Goal: Check status: Check status

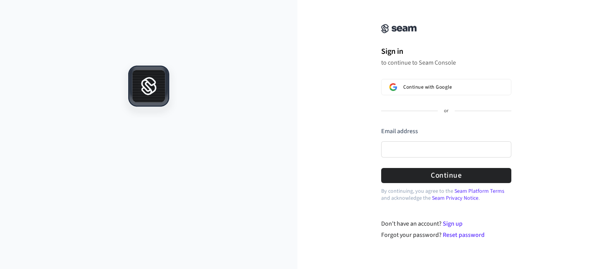
click at [103, 173] on div at bounding box center [148, 165] width 297 height 207
click at [419, 116] on div "Continue with Google or Email address Password Continue" at bounding box center [446, 131] width 130 height 104
click at [419, 119] on div "Continue with Google or Email address Password Continue" at bounding box center [446, 131] width 130 height 104
click at [419, 114] on div "or" at bounding box center [446, 111] width 130 height 7
click at [410, 154] on input "Email address" at bounding box center [446, 149] width 130 height 16
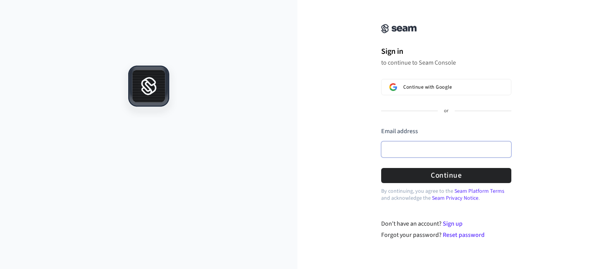
paste input "**********"
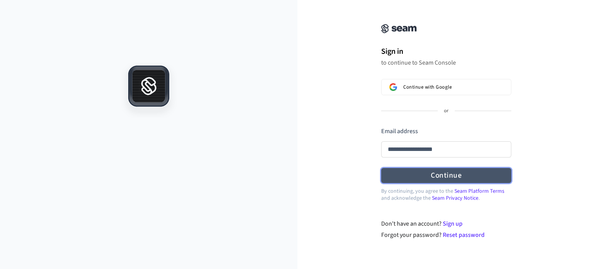
click at [419, 172] on button "Continue" at bounding box center [446, 175] width 130 height 15
type input "**********"
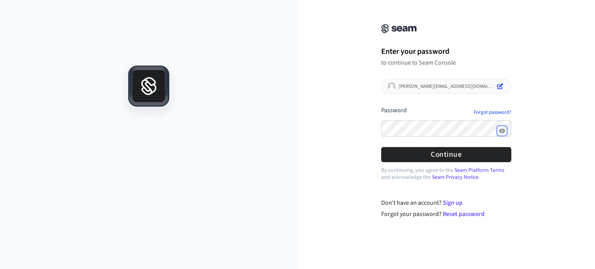
click at [500, 132] on icon "Show password" at bounding box center [502, 131] width 6 height 6
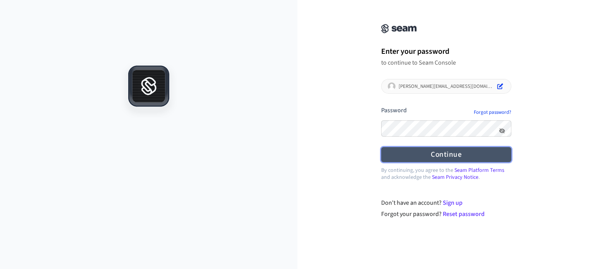
click at [429, 153] on button "Continue" at bounding box center [446, 154] width 130 height 15
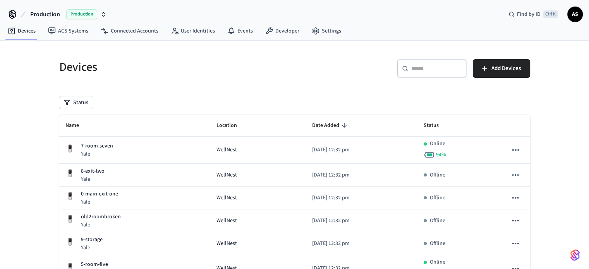
click at [101, 48] on div "Devices ​ ​ Add Devices Status Name Location Date Added Status 7-room-seven [GE…" at bounding box center [295, 265] width 496 height 449
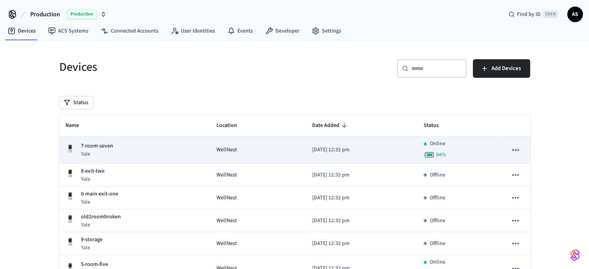
click at [123, 149] on div "7-room-seven Yale" at bounding box center [134, 150] width 139 height 16
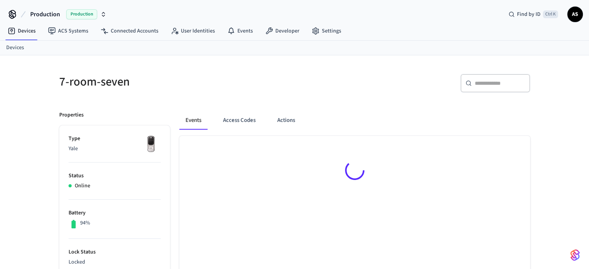
click at [102, 147] on p "Yale" at bounding box center [115, 149] width 92 height 8
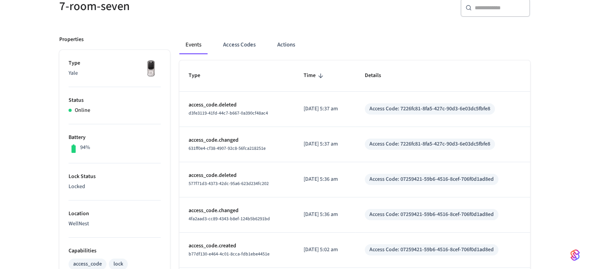
scroll to position [39, 0]
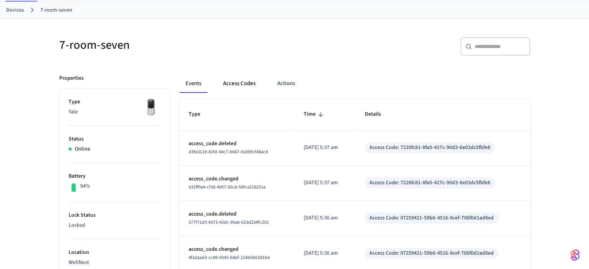
click at [248, 85] on button "Access Codes" at bounding box center [239, 83] width 45 height 19
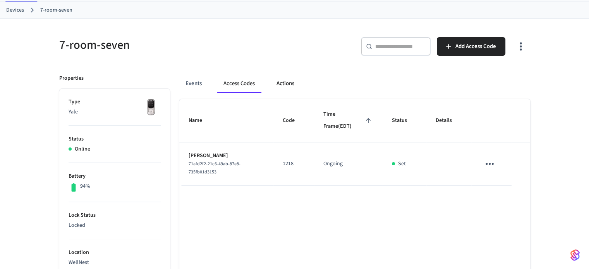
click at [286, 83] on button "Actions" at bounding box center [285, 83] width 30 height 19
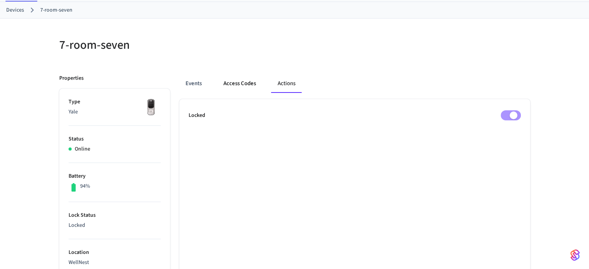
click at [248, 84] on button "Access Codes" at bounding box center [239, 83] width 45 height 19
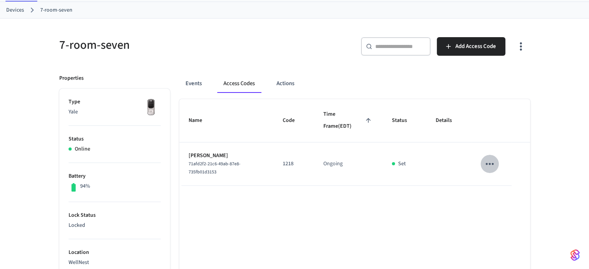
click at [492, 163] on icon "sticky table" at bounding box center [490, 164] width 8 height 2
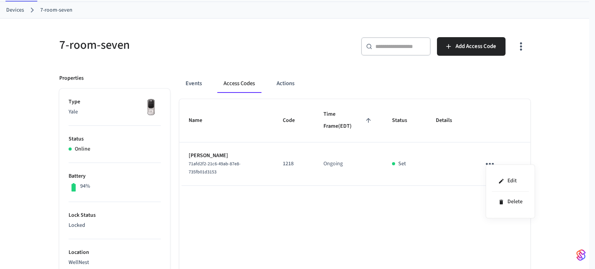
click at [397, 232] on div at bounding box center [297, 134] width 595 height 269
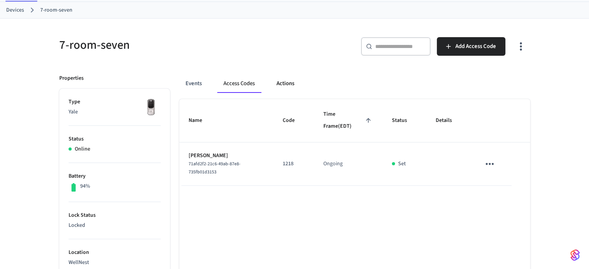
click at [280, 81] on button "Actions" at bounding box center [285, 83] width 30 height 19
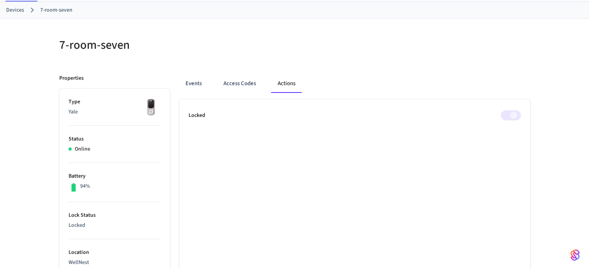
click at [509, 116] on span at bounding box center [511, 115] width 20 height 10
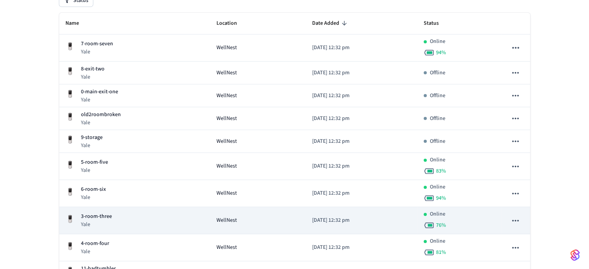
scroll to position [116, 0]
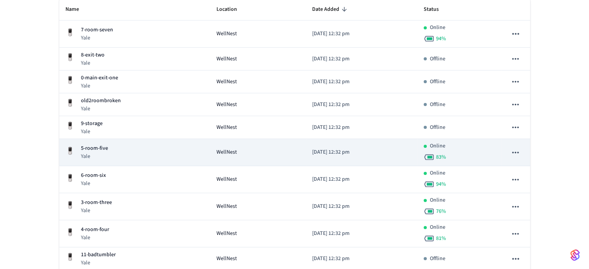
click at [262, 152] on div "WellNest" at bounding box center [258, 152] width 84 height 8
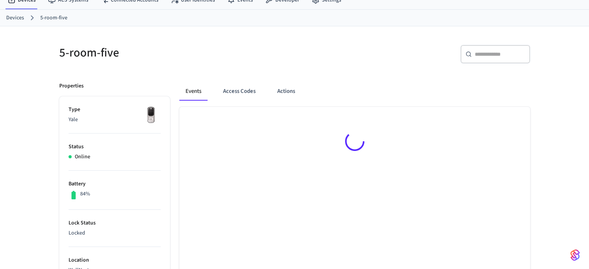
scroll to position [77, 0]
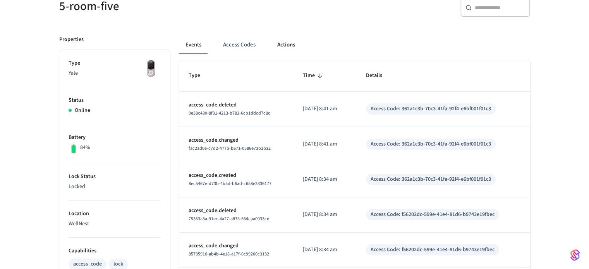
click at [290, 42] on button "Actions" at bounding box center [286, 45] width 30 height 19
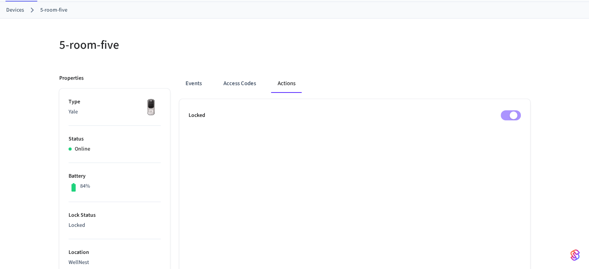
scroll to position [0, 0]
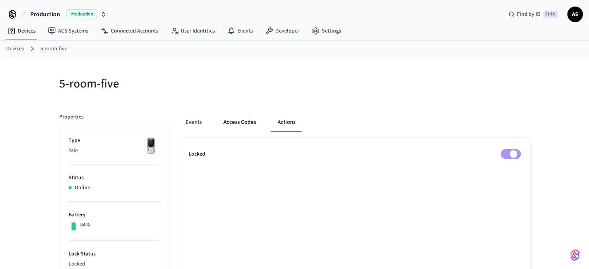
click at [239, 120] on button "Access Codes" at bounding box center [239, 122] width 45 height 19
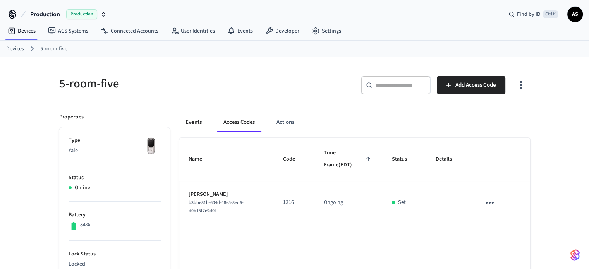
click at [196, 121] on button "Events" at bounding box center [193, 122] width 29 height 19
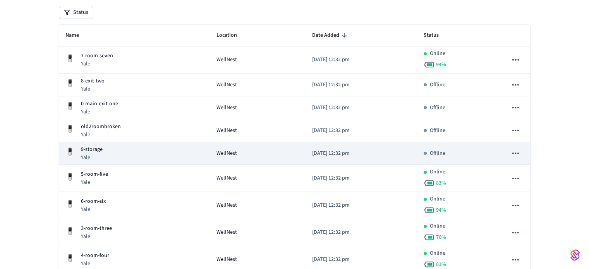
scroll to position [77, 0]
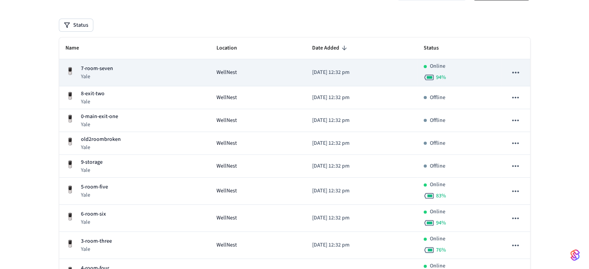
click at [187, 75] on div "7-room-seven Yale" at bounding box center [134, 73] width 139 height 16
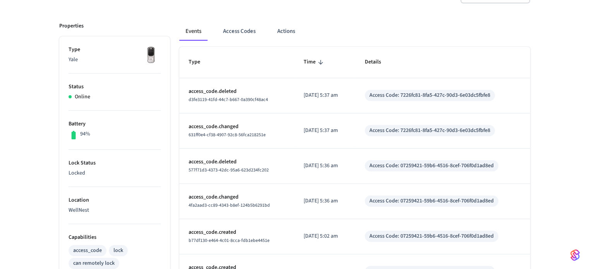
scroll to position [77, 0]
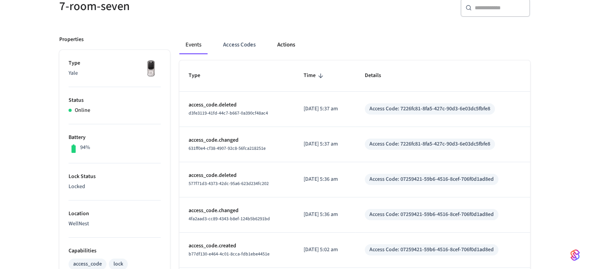
click at [280, 46] on button "Actions" at bounding box center [286, 45] width 30 height 19
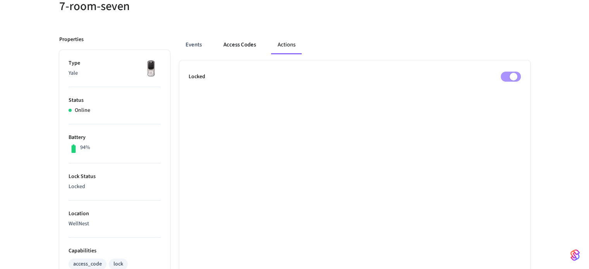
click at [254, 46] on button "Access Codes" at bounding box center [239, 45] width 45 height 19
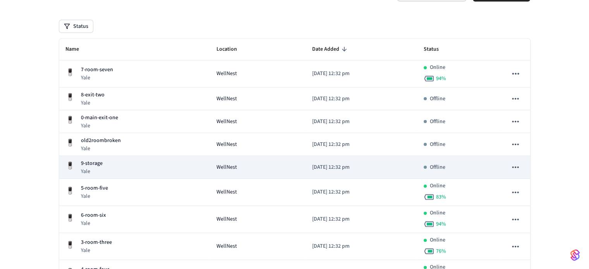
scroll to position [64, 0]
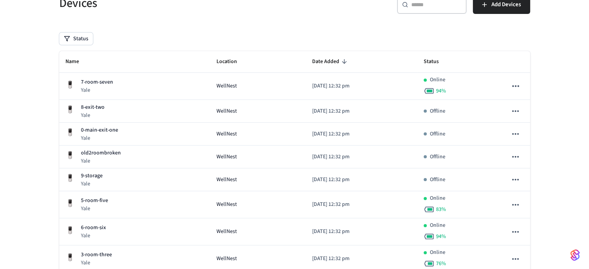
click at [125, 22] on div "Devices ​ ​ Add Devices Status Name Location Date Added Status 7-room-seven [GE…" at bounding box center [294, 205] width 483 height 439
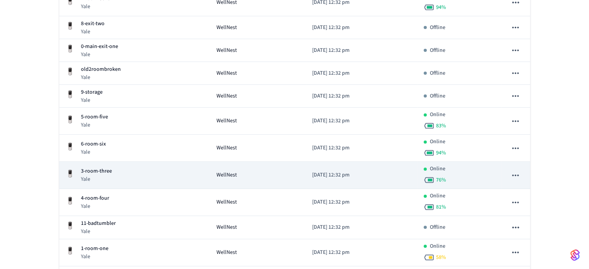
scroll to position [103, 0]
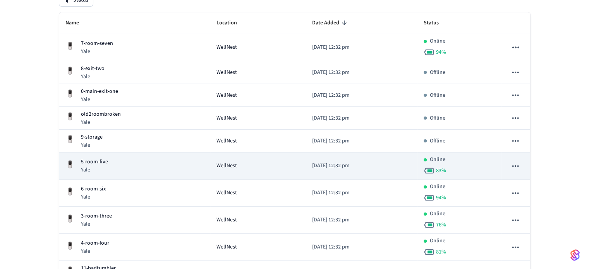
click at [133, 168] on div "5-room-five [GEOGRAPHIC_DATA]" at bounding box center [134, 166] width 139 height 16
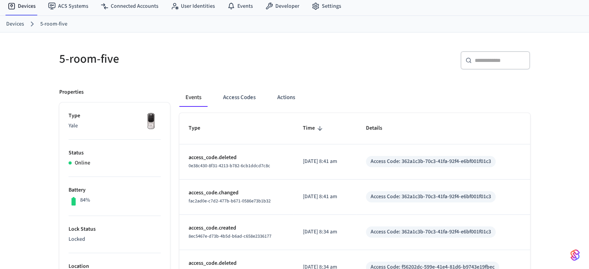
scroll to position [39, 0]
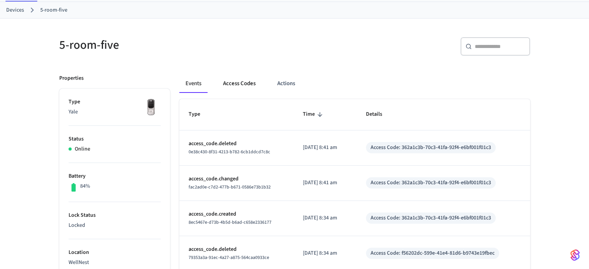
click at [246, 85] on button "Access Codes" at bounding box center [239, 83] width 45 height 19
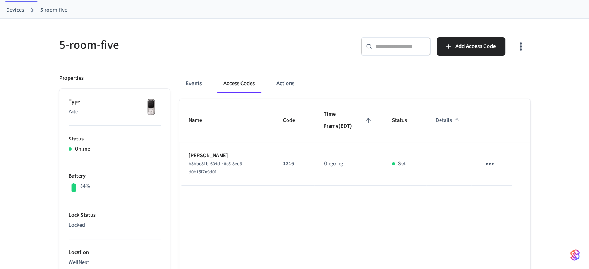
click at [446, 118] on span "Details" at bounding box center [449, 121] width 26 height 12
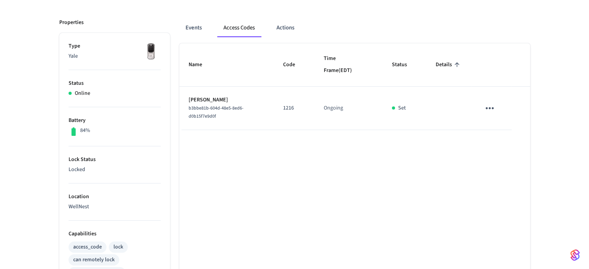
scroll to position [0, 0]
